Goal: Task Accomplishment & Management: Use online tool/utility

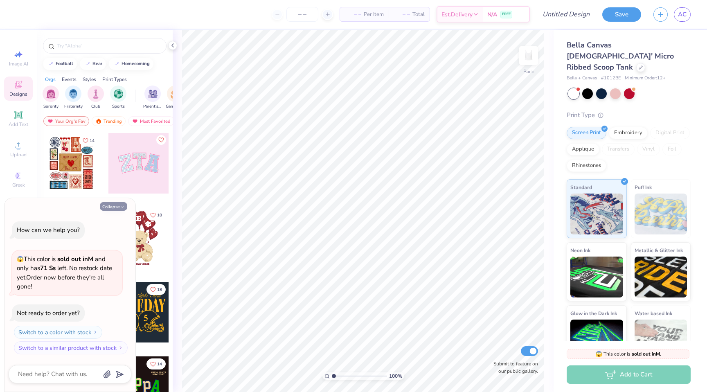
click at [111, 207] on button "Collapse" at bounding box center [113, 206] width 27 height 9
type textarea "x"
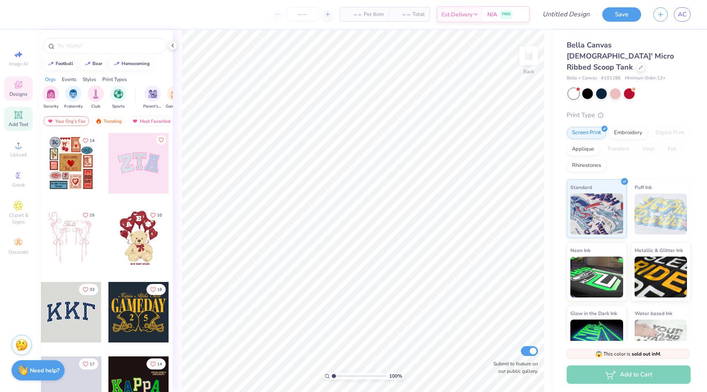
click at [18, 117] on icon at bounding box center [18, 115] width 6 height 6
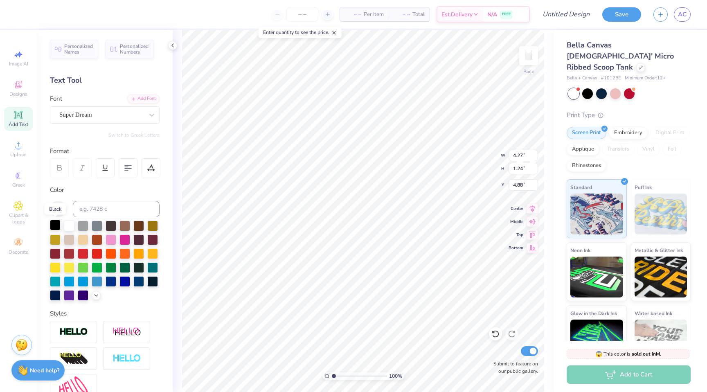
click at [56, 223] on div at bounding box center [55, 225] width 11 height 11
type textarea "HOT GIRLS"
type input "2.67"
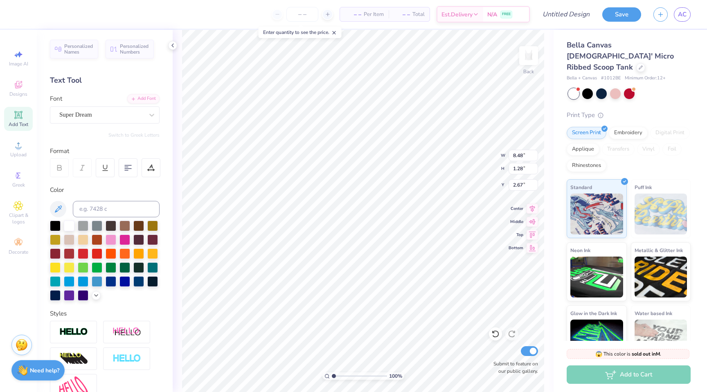
type textarea "DANCE"
type input "8.48"
type input "1.28"
type input "1.00"
click at [20, 212] on span "Clipart & logos" at bounding box center [18, 218] width 29 height 13
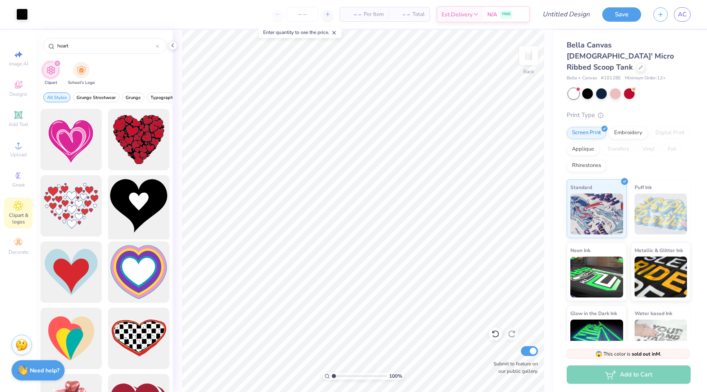
type input "heart"
click at [143, 207] on div at bounding box center [138, 205] width 67 height 67
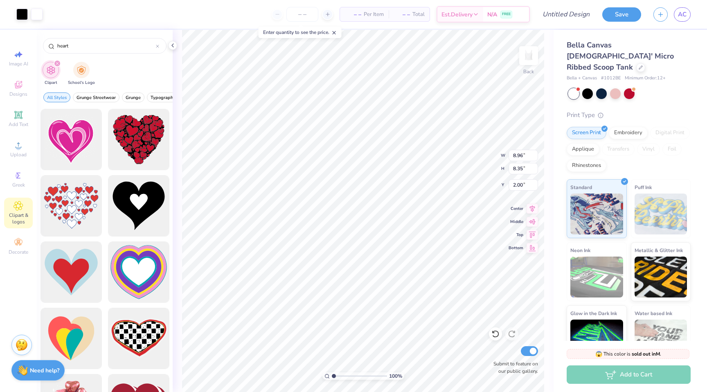
type input "2.02"
type input "1.89"
type input "2.37"
